Goal: Information Seeking & Learning: Find specific page/section

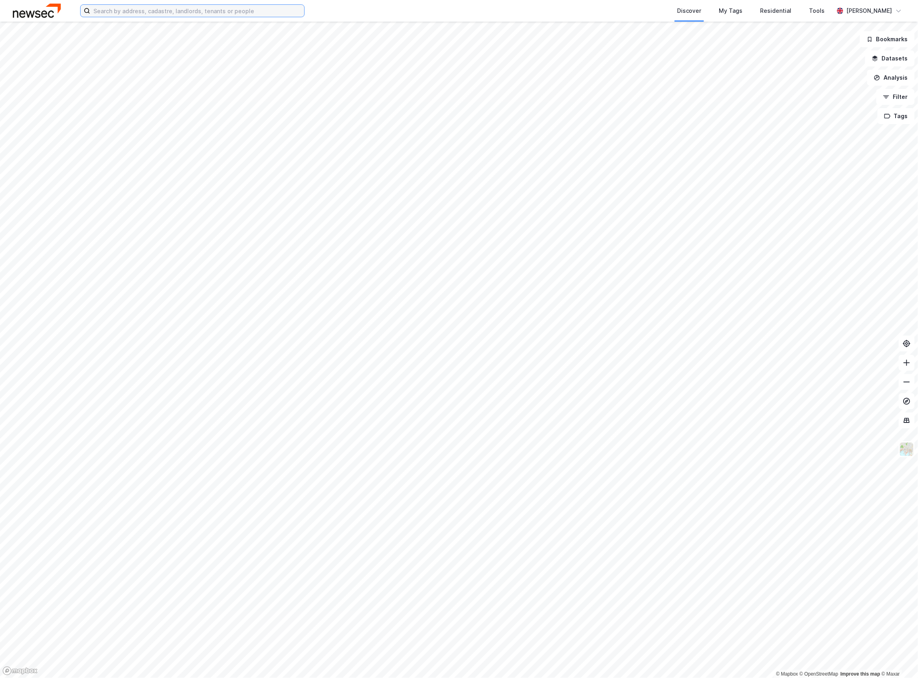
click at [133, 10] on input at bounding box center [197, 11] width 214 height 12
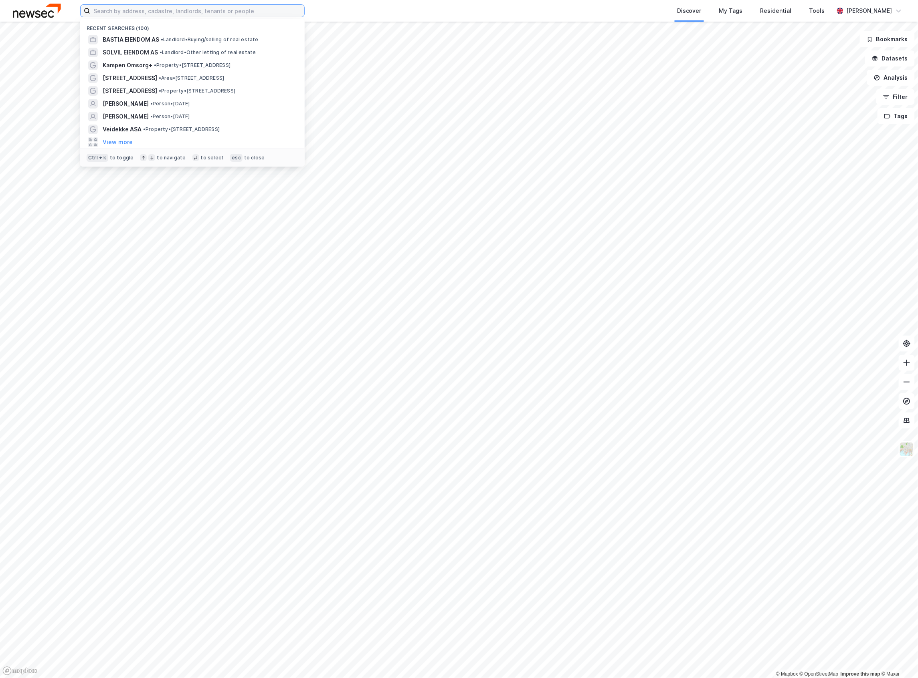
paste input "[STREET_ADDRESS]"
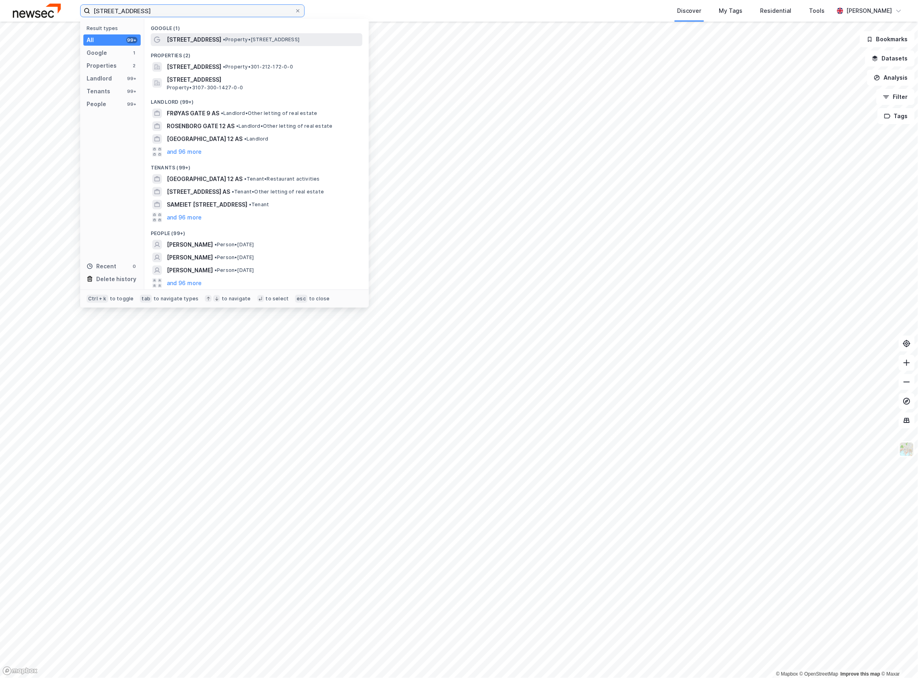
type input "[STREET_ADDRESS]"
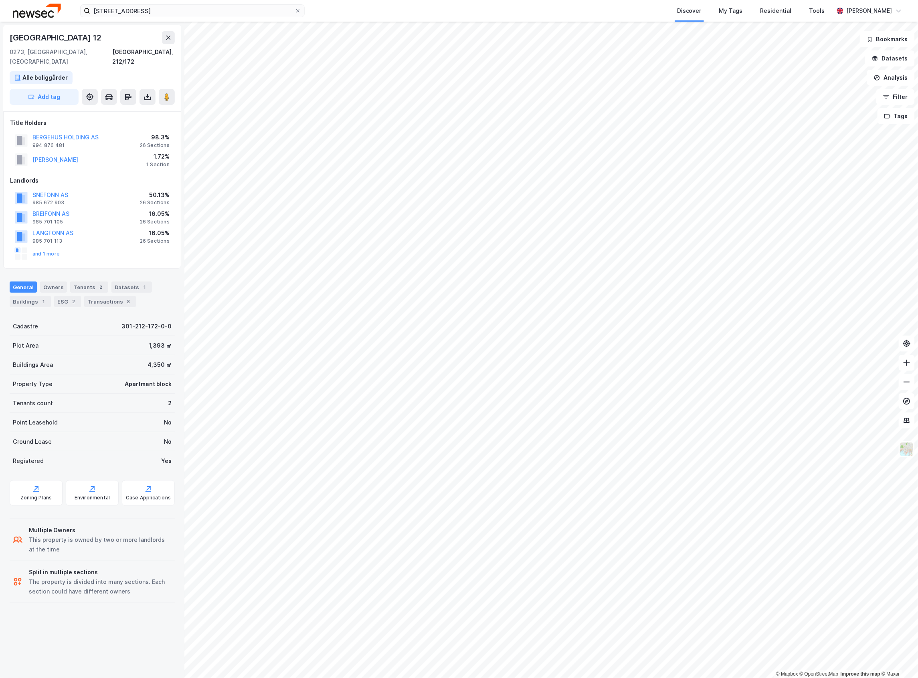
click at [113, 152] on div "[PERSON_NAME] 1.72% 1 Section" at bounding box center [92, 159] width 164 height 19
copy button "[PERSON_NAME]"
click at [100, 296] on div "Transactions 8" at bounding box center [110, 301] width 52 height 11
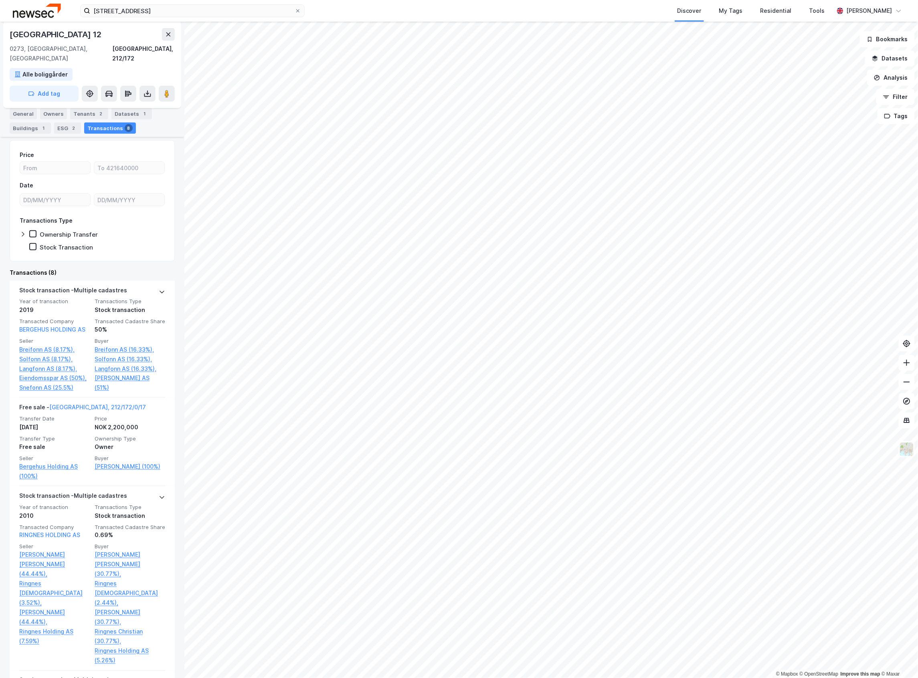
scroll to position [178, 0]
click at [121, 463] on link "[PERSON_NAME] (100%)" at bounding box center [130, 466] width 71 height 10
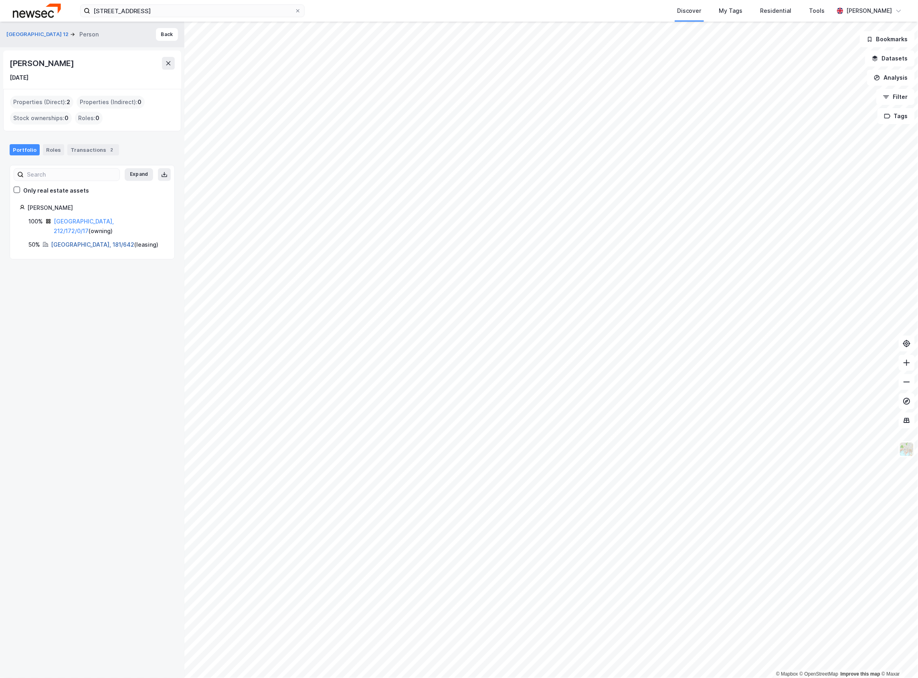
click at [81, 241] on link "[GEOGRAPHIC_DATA], 181/642" at bounding box center [92, 244] width 83 height 7
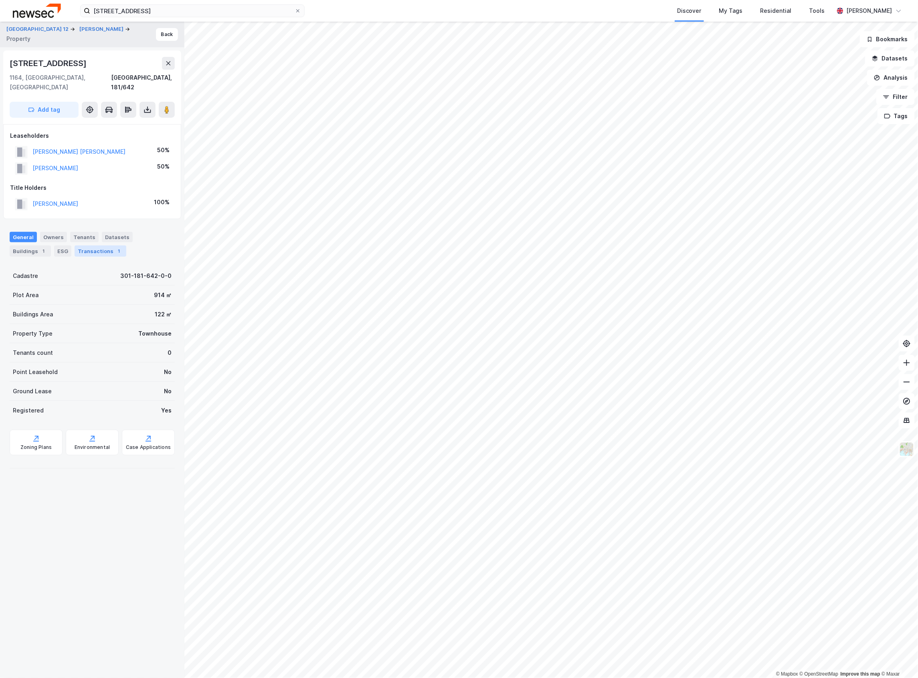
click at [119, 246] on div "Transactions 1" at bounding box center [101, 251] width 52 height 11
